Goal: Information Seeking & Learning: Learn about a topic

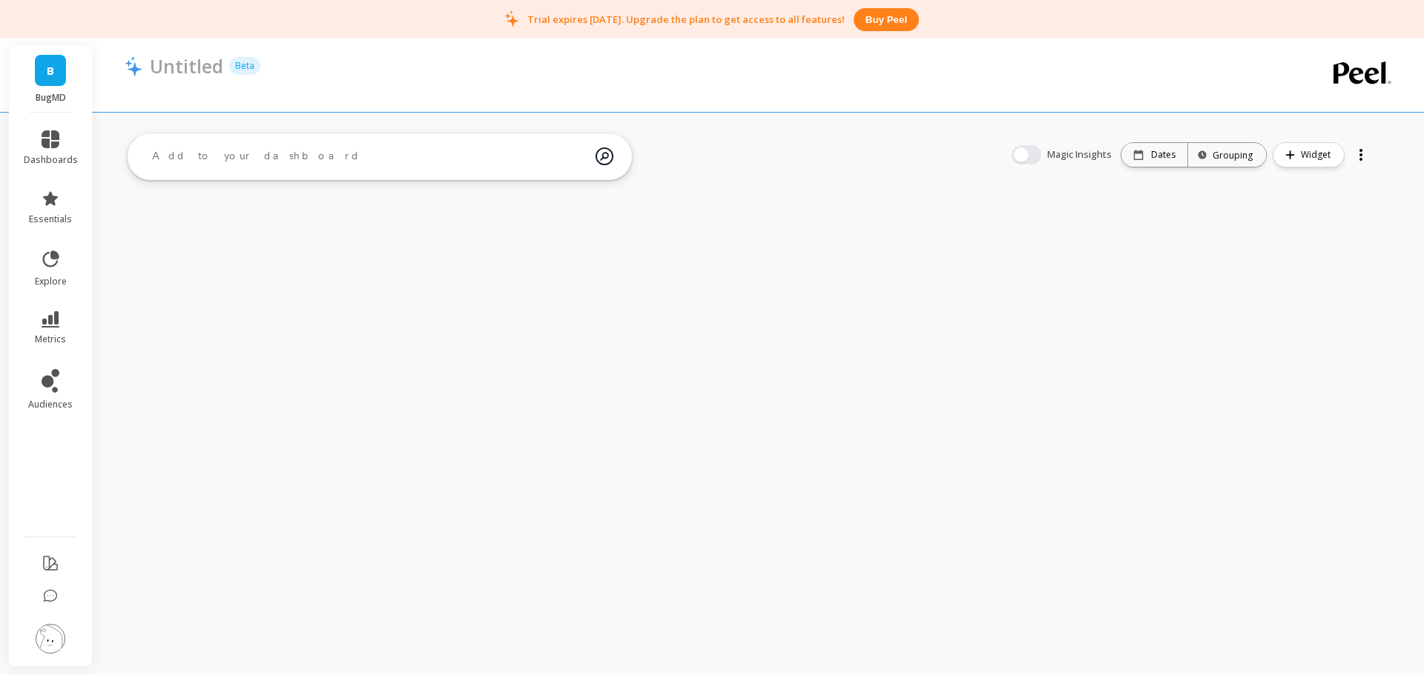
click at [541, 93] on div "Untitled Beta" at bounding box center [699, 75] width 1148 height 73
click at [50, 61] on link "B" at bounding box center [50, 70] width 31 height 31
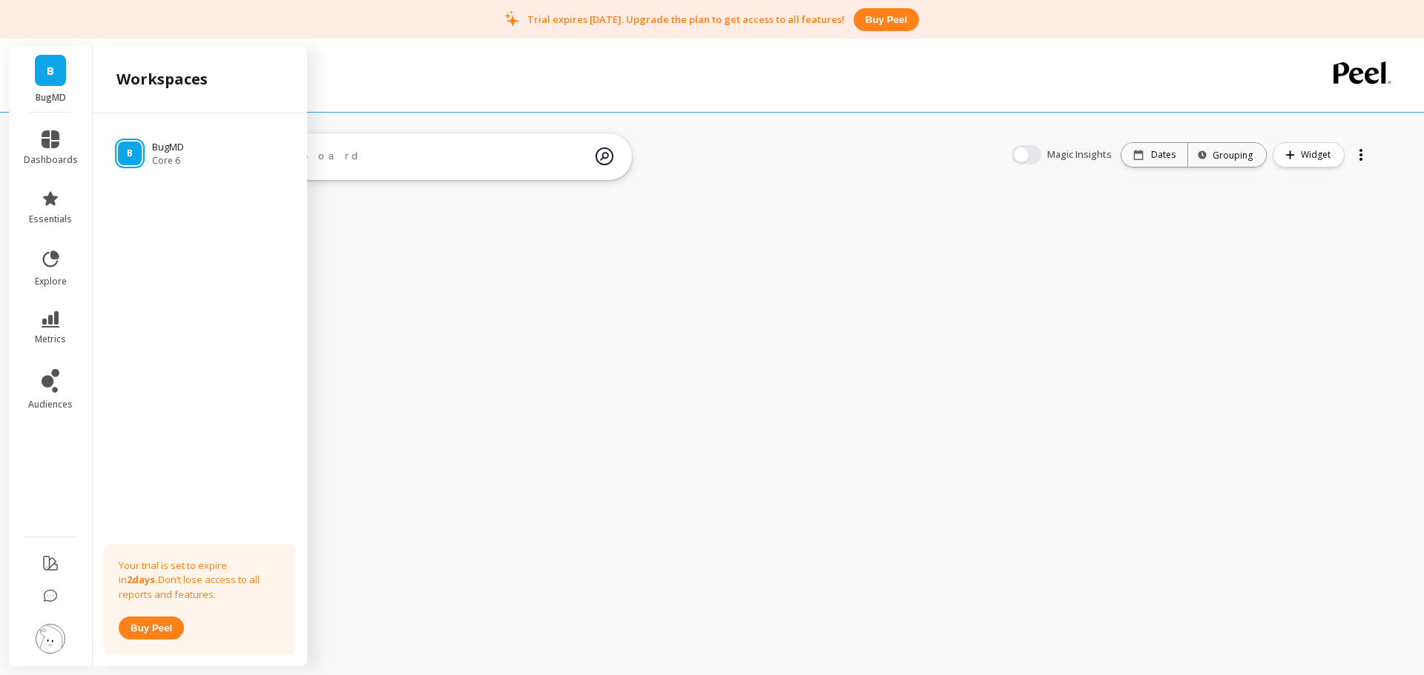
click at [64, 154] on span "dashboards" at bounding box center [51, 160] width 54 height 12
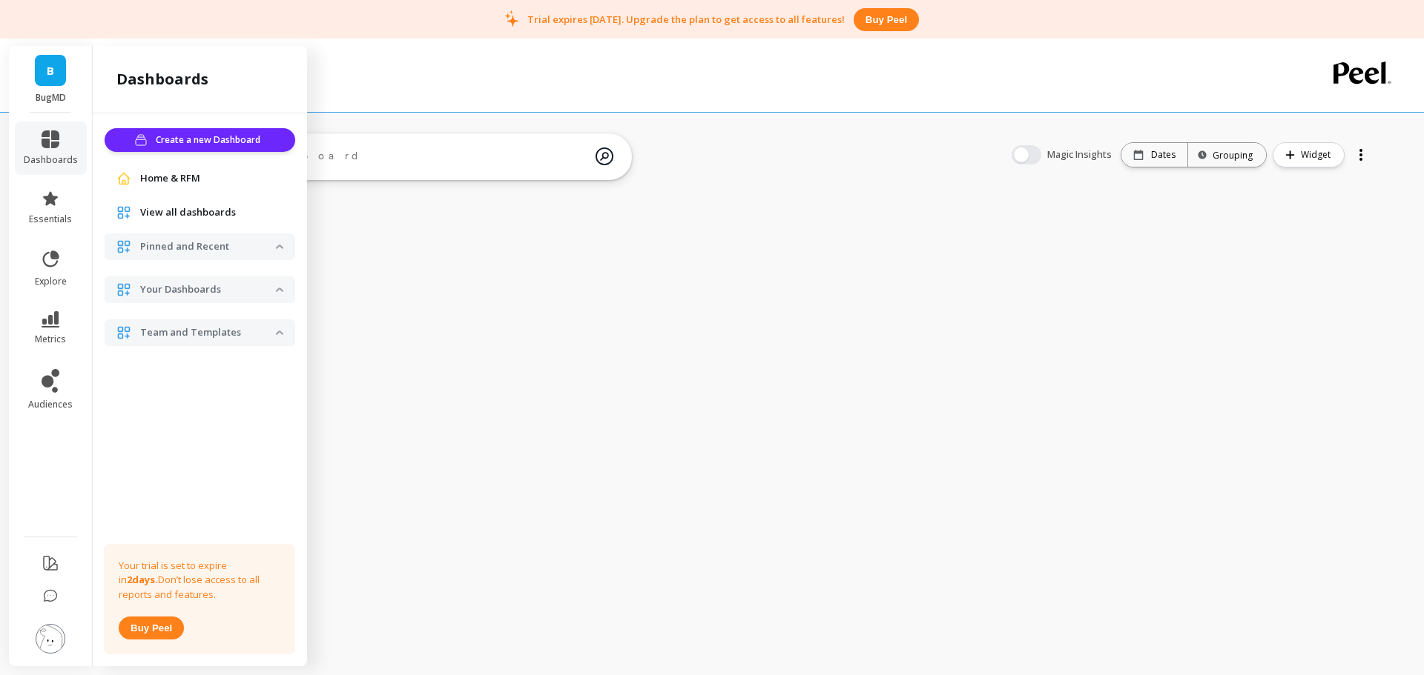
click at [165, 180] on span "Home & RFM" at bounding box center [170, 178] width 60 height 15
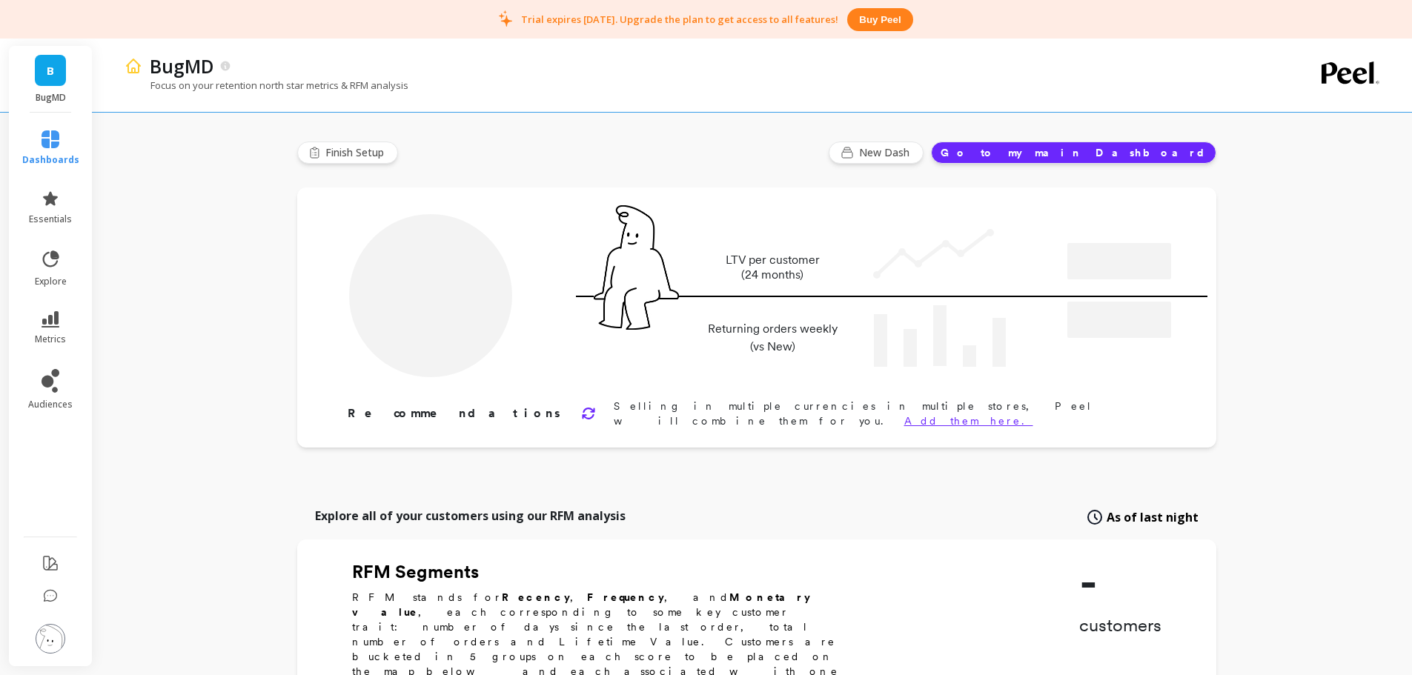
type input "Champions"
type input "38112"
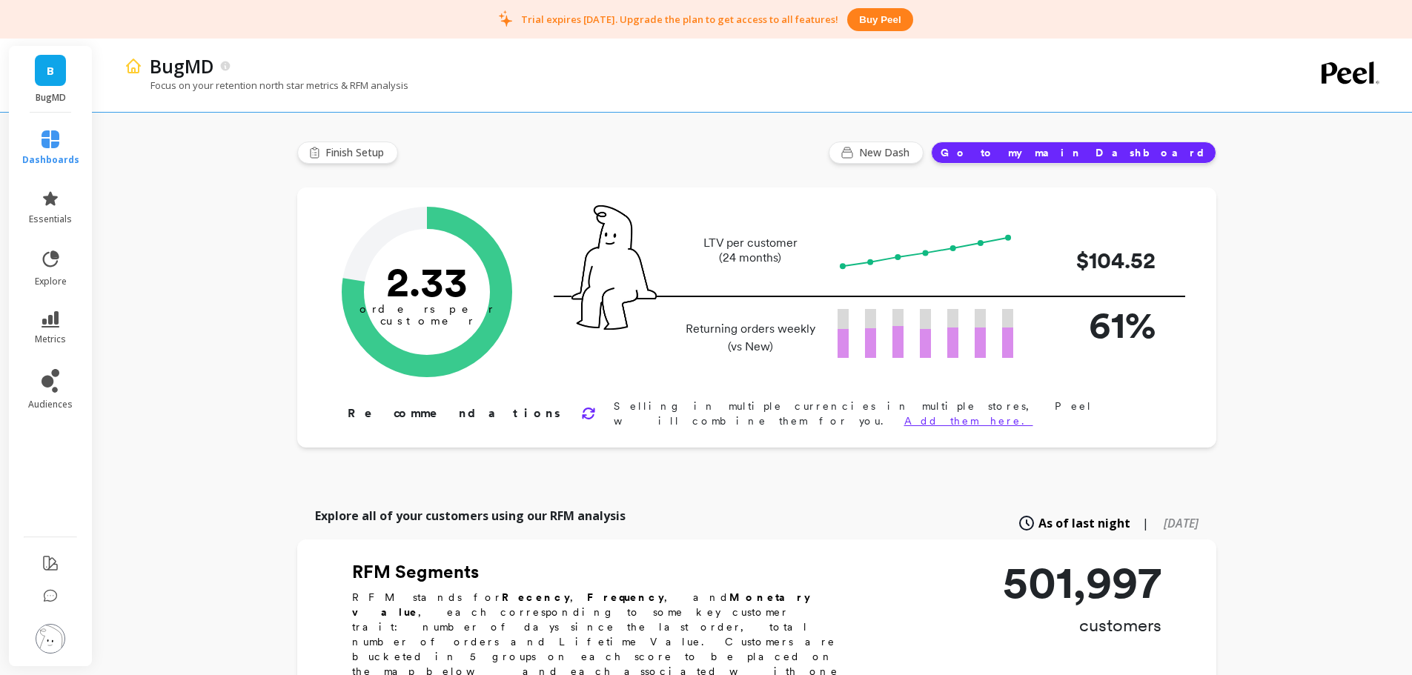
drag, startPoint x: 57, startPoint y: 647, endPoint x: 87, endPoint y: 382, distance: 267.1
click at [57, 647] on img at bounding box center [51, 639] width 30 height 30
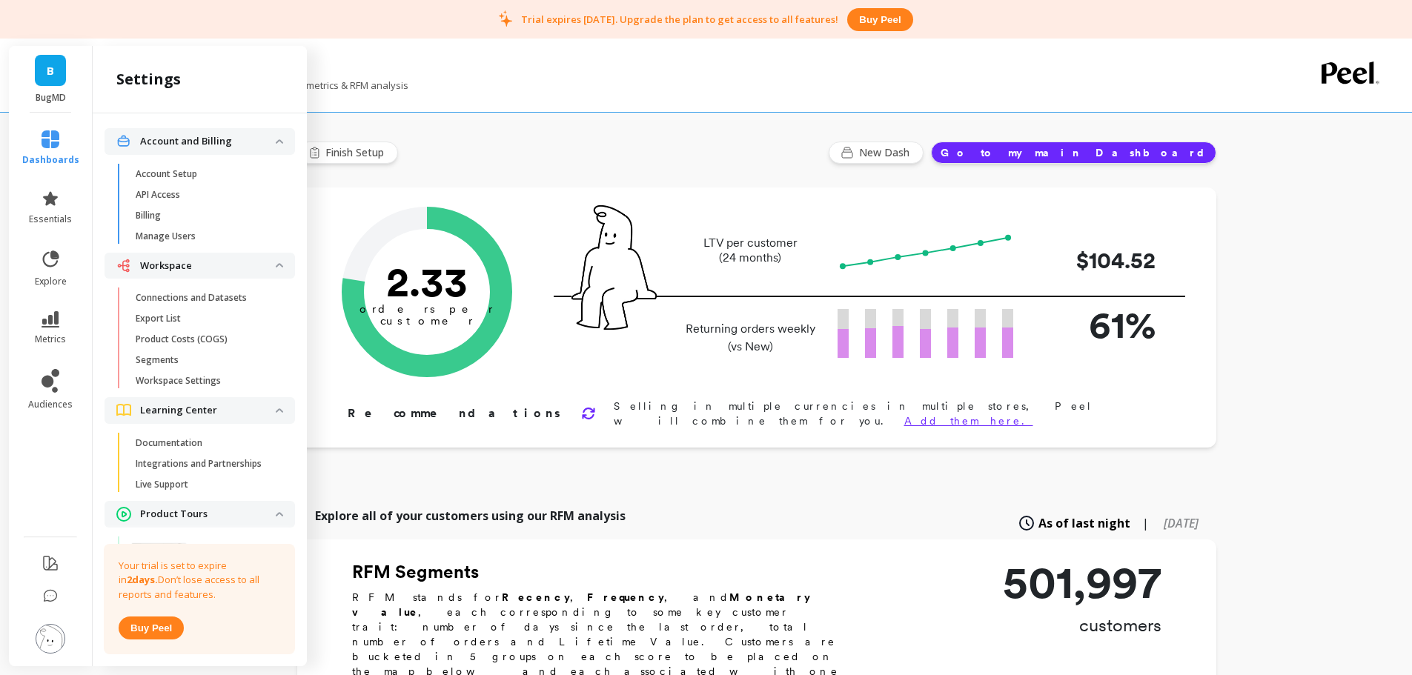
click at [166, 212] on span "Billing" at bounding box center [207, 216] width 142 height 12
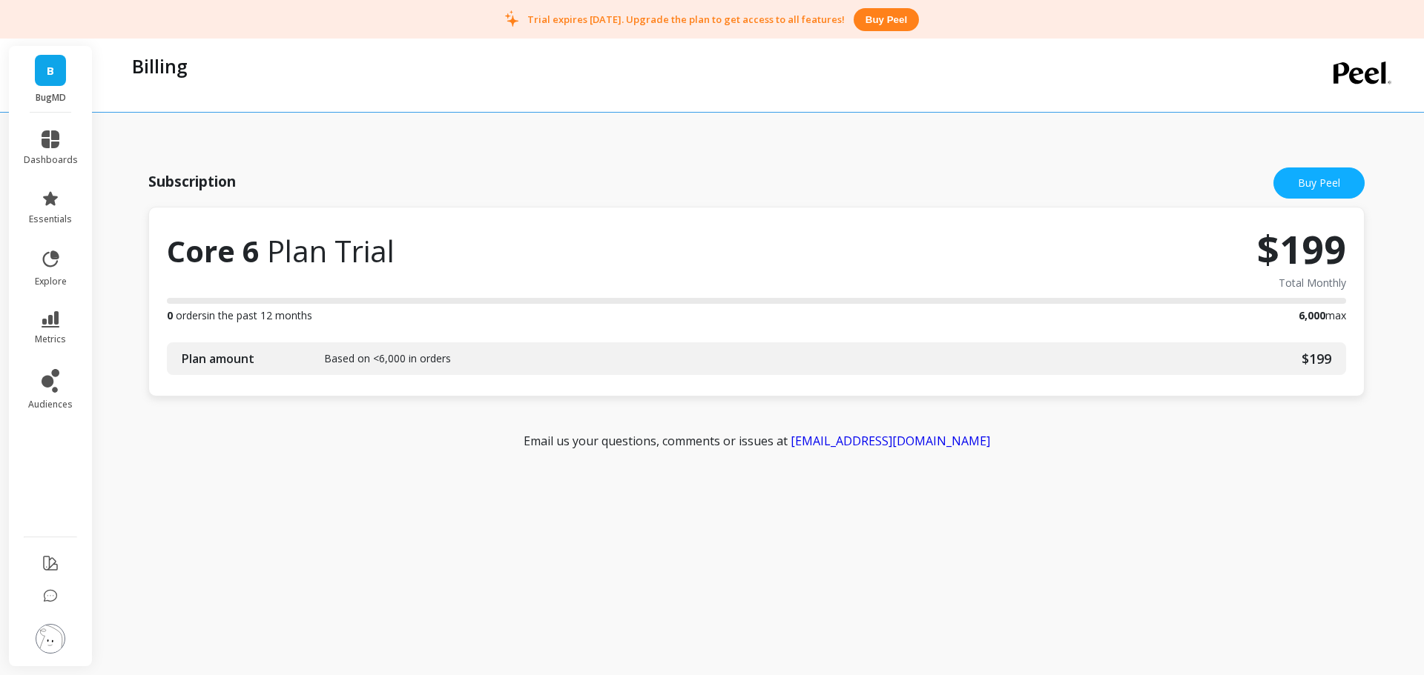
click at [50, 93] on p "BugMD" at bounding box center [51, 98] width 54 height 12
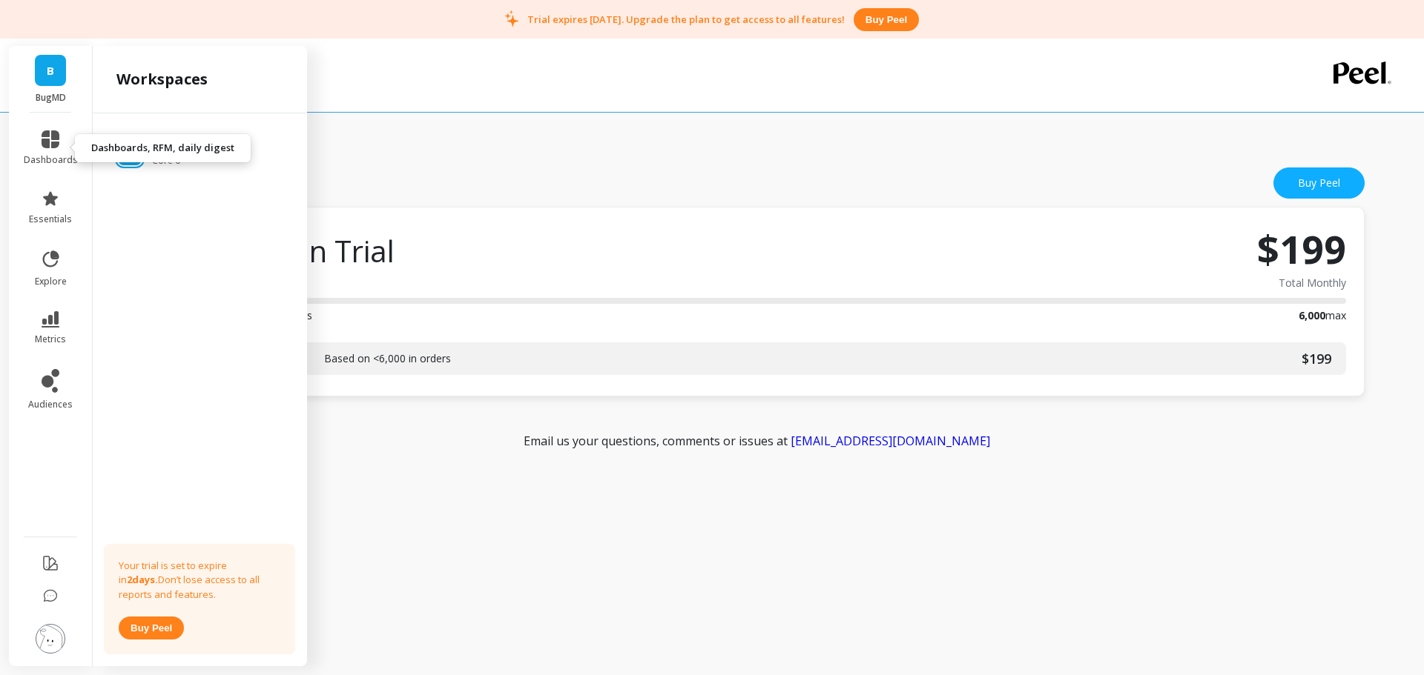
click at [53, 156] on span "dashboards" at bounding box center [51, 160] width 54 height 12
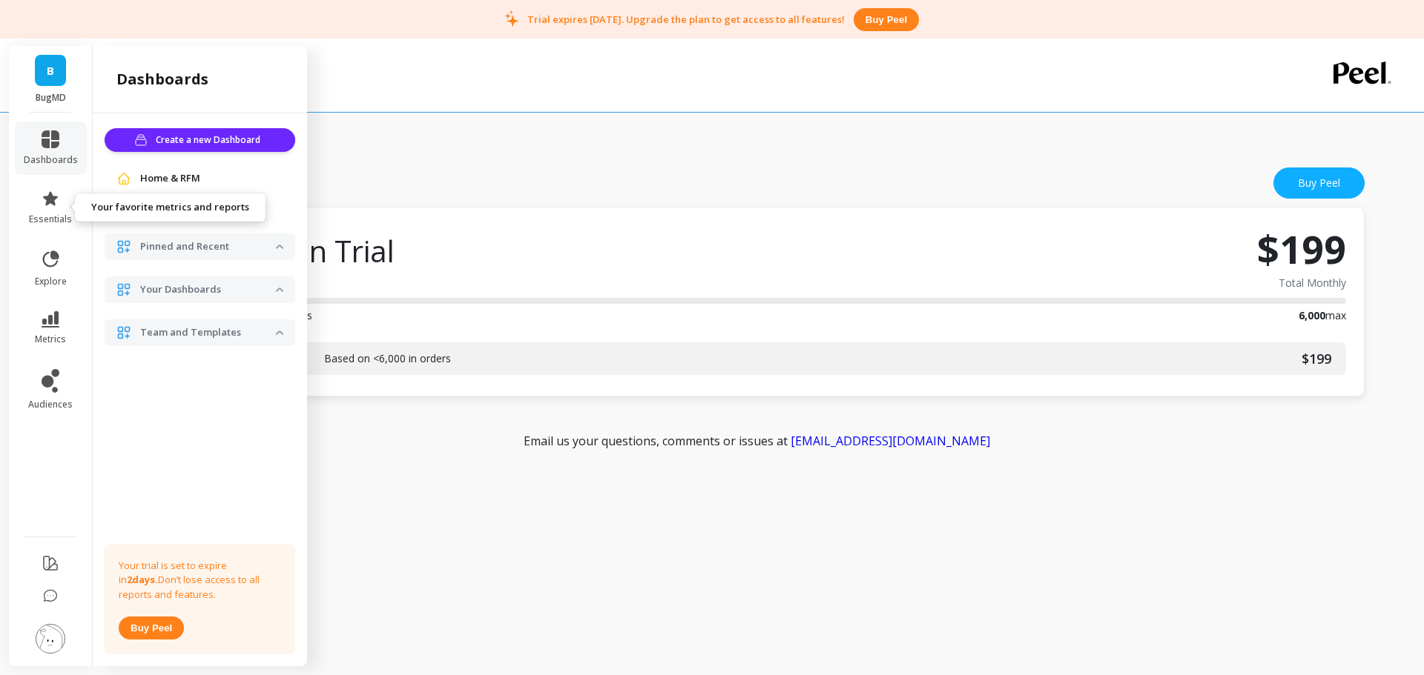
click at [64, 220] on span "essentials" at bounding box center [50, 220] width 43 height 12
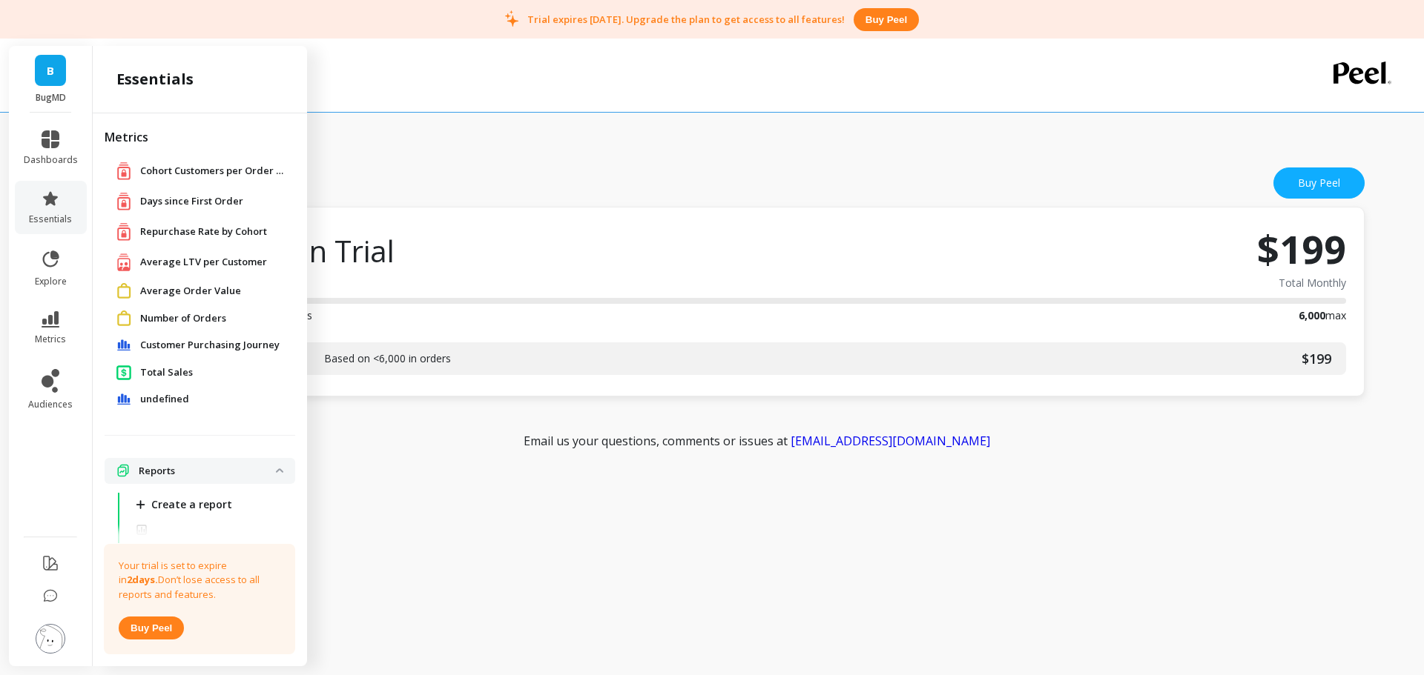
click at [177, 320] on span "Number of Orders" at bounding box center [183, 318] width 86 height 15
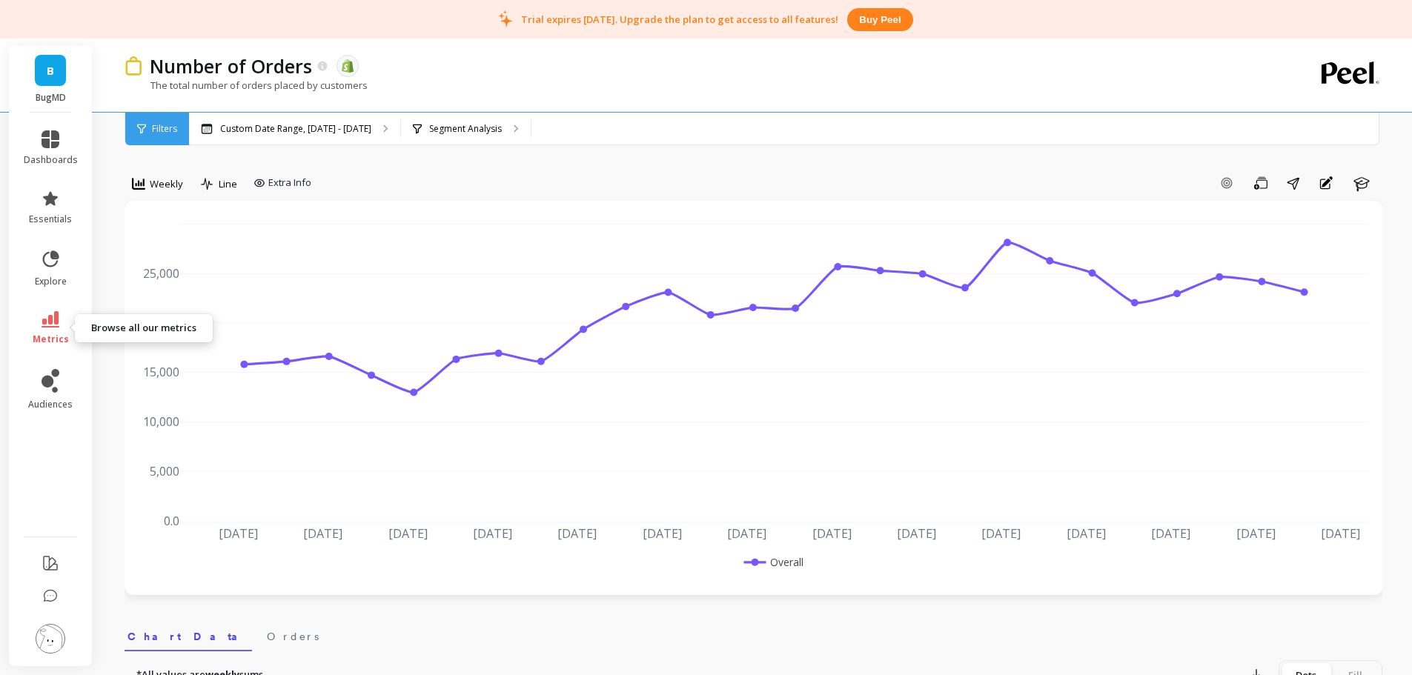
click at [53, 323] on icon at bounding box center [51, 319] width 18 height 16
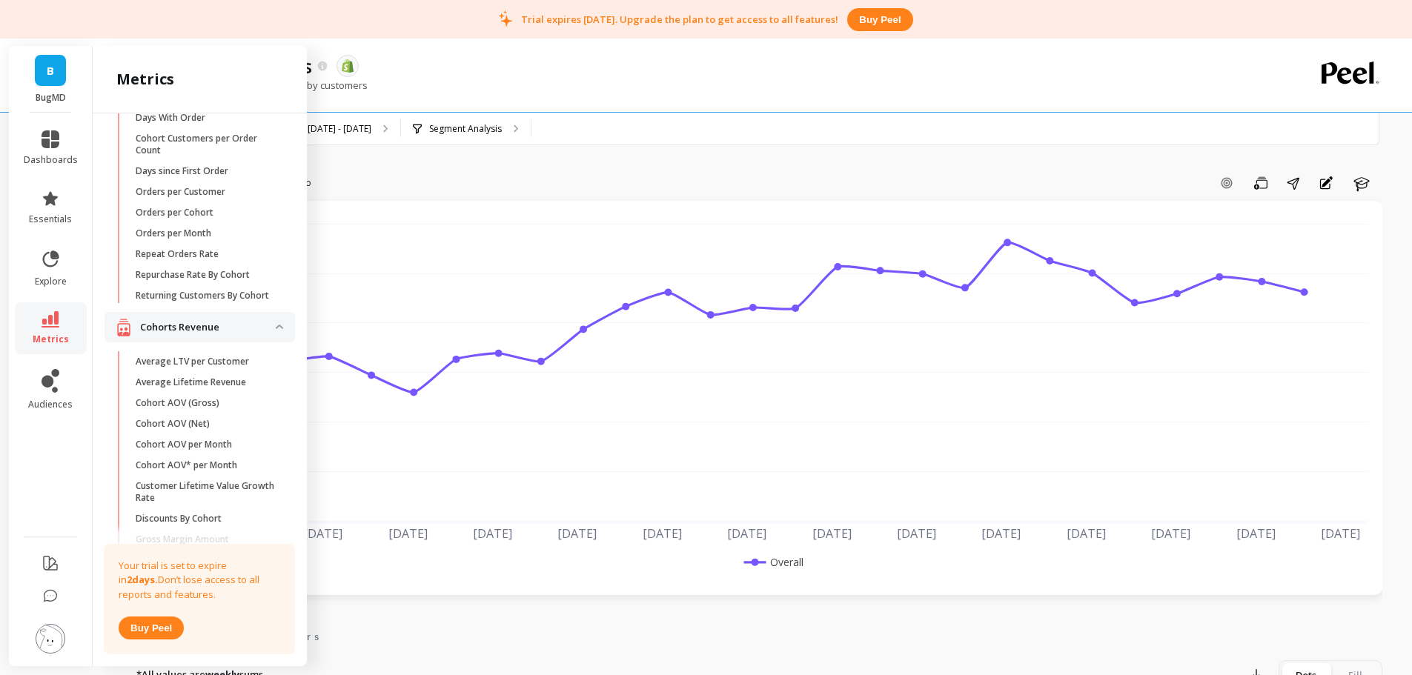
scroll to position [68, 0]
click at [219, 231] on link "Orders per Month" at bounding box center [211, 237] width 167 height 21
